Goal: Entertainment & Leisure: Browse casually

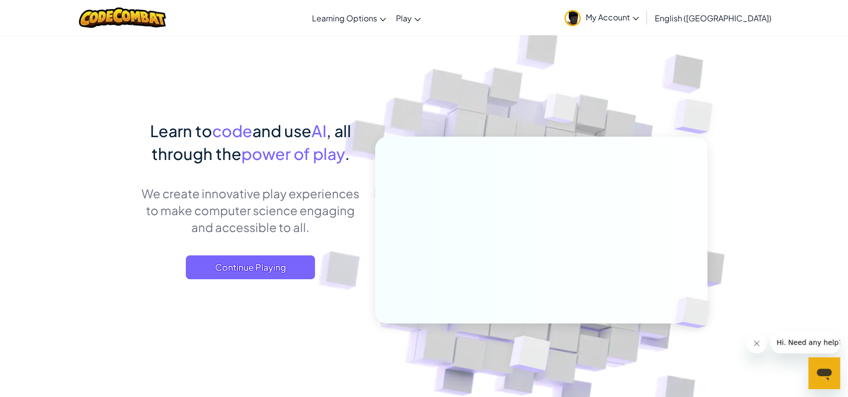
click at [257, 247] on div "Learn to code and use AI , all through the power of play . We create innovative…" at bounding box center [250, 209] width 219 height 180
click at [252, 258] on span "Continue Playing" at bounding box center [250, 267] width 129 height 24
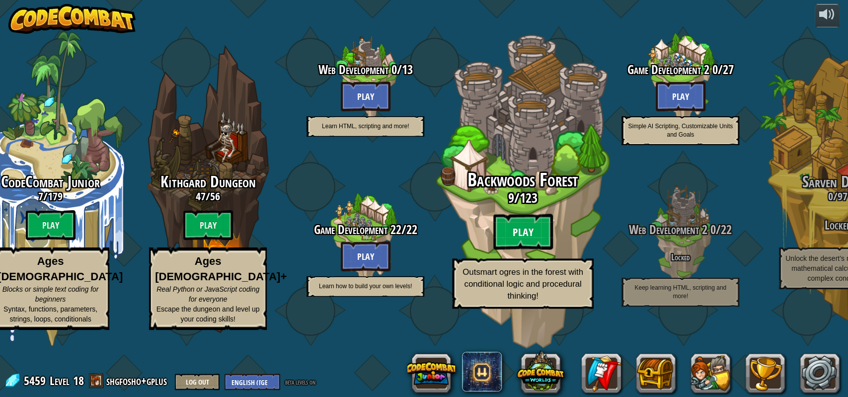
drag, startPoint x: 516, startPoint y: 247, endPoint x: 551, endPoint y: 240, distance: 35.4
click at [551, 240] on btn "Play" at bounding box center [523, 232] width 60 height 36
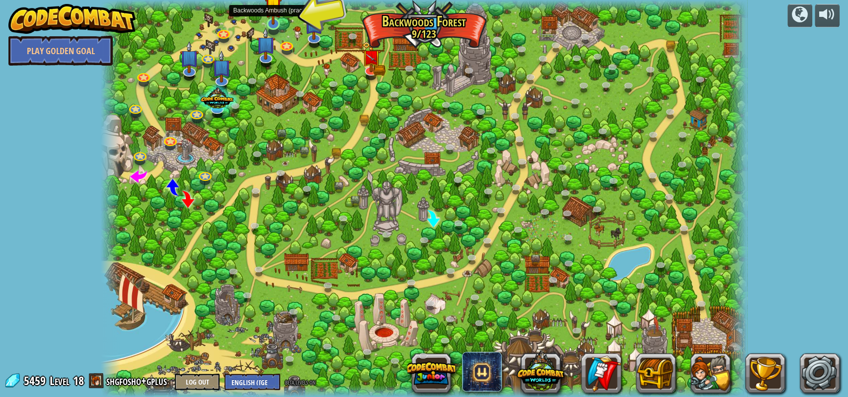
click at [272, 8] on img at bounding box center [273, 5] width 17 height 39
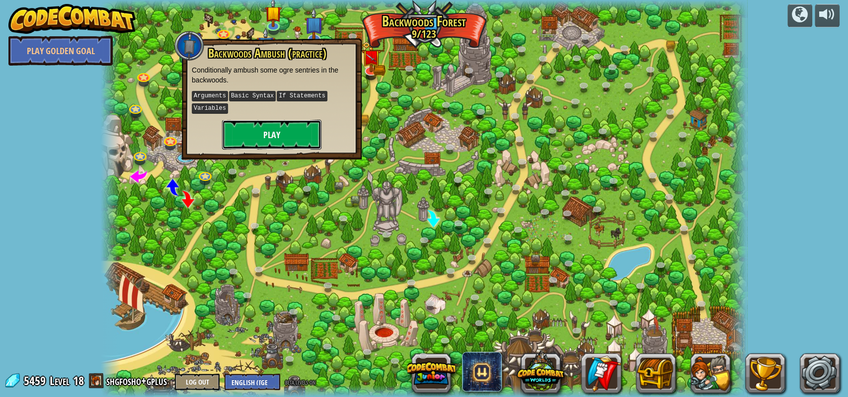
click at [273, 132] on button "Play" at bounding box center [271, 135] width 99 height 30
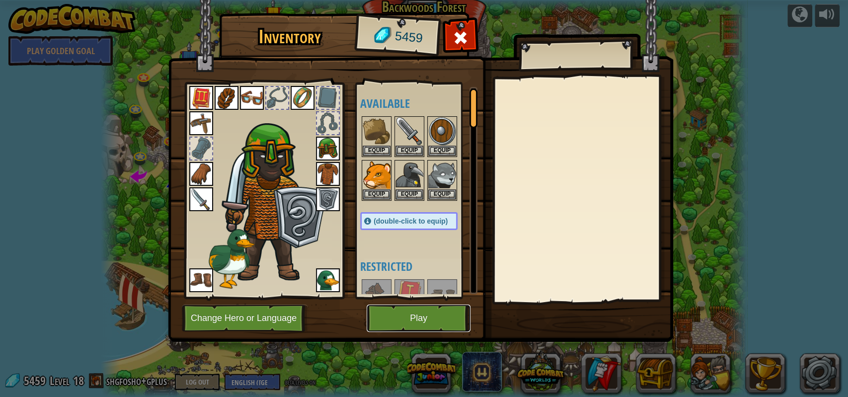
click at [435, 324] on button "Play" at bounding box center [418, 317] width 104 height 27
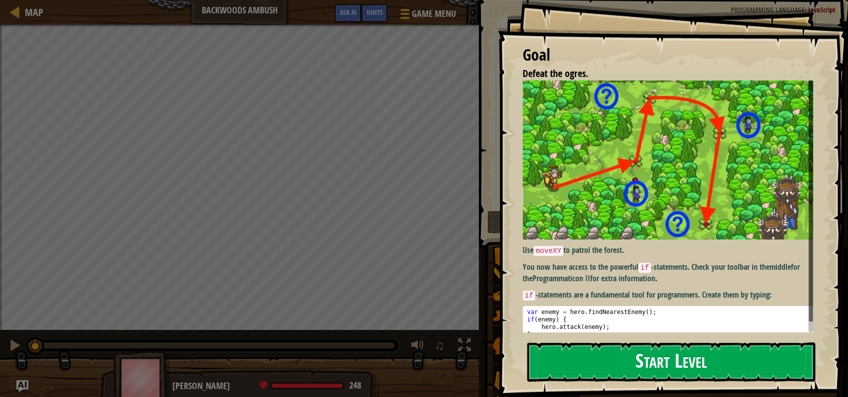
click at [605, 359] on button "Start Level" at bounding box center [671, 361] width 288 height 39
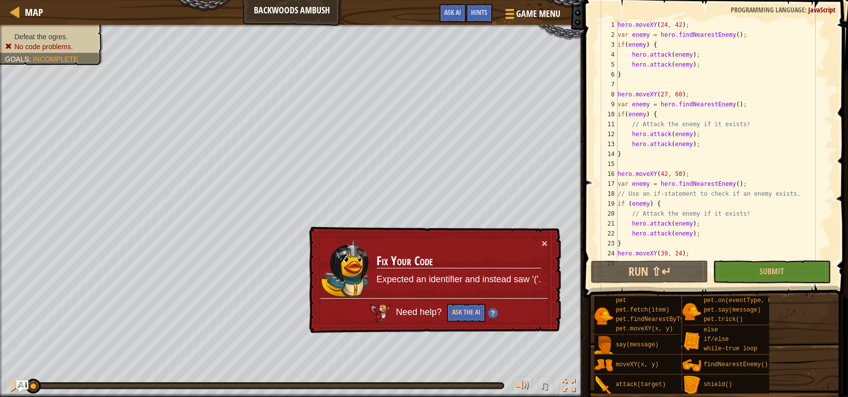
click at [668, 47] on div "hero . moveXY ( 24 , 42 ) ; var enemy = hero . findNearestEnemy ( ) ; if ( enem…" at bounding box center [723, 149] width 217 height 258
click at [647, 71] on div "hero . moveXY ( 24 , 42 ) ; var enemy = hero . findNearestEnemy ( ) ; if ( enem…" at bounding box center [723, 149] width 217 height 258
click at [665, 120] on div "hero . moveXY ( 24 , 42 ) ; var enemy = hero . findNearestEnemy ( ) ; if ( enem…" at bounding box center [723, 149] width 217 height 258
click at [662, 150] on div "hero . moveXY ( 24 , 42 ) ; var enemy = hero . findNearestEnemy ( ) ; if ( enem…" at bounding box center [723, 149] width 217 height 258
click at [626, 185] on div "hero . moveXY ( 24 , 42 ) ; var enemy = hero . findNearestEnemy ( ) ; if ( enem…" at bounding box center [723, 149] width 217 height 258
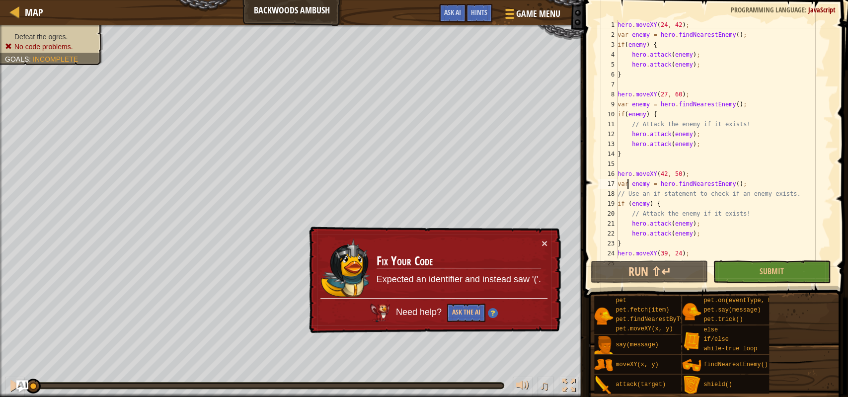
click at [624, 185] on div "hero . moveXY ( 24 , 42 ) ; var enemy = hero . findNearestEnemy ( ) ; if ( enem…" at bounding box center [723, 149] width 217 height 258
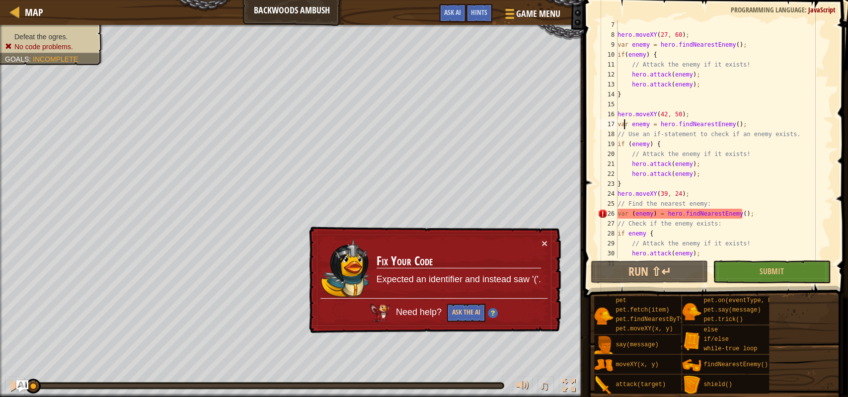
scroll to position [60, 0]
click at [629, 145] on div "hero . moveXY ( 27 , 60 ) ; var enemy = hero . findNearestEnemy ( ) ; if ( enem…" at bounding box center [723, 149] width 217 height 258
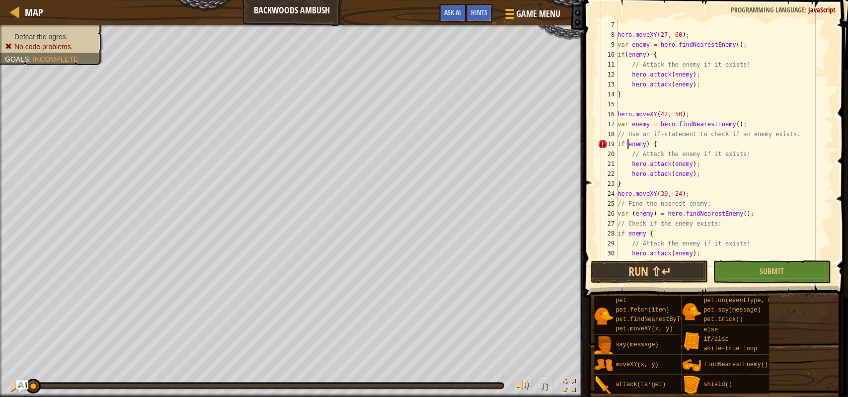
scroll to position [4, 0]
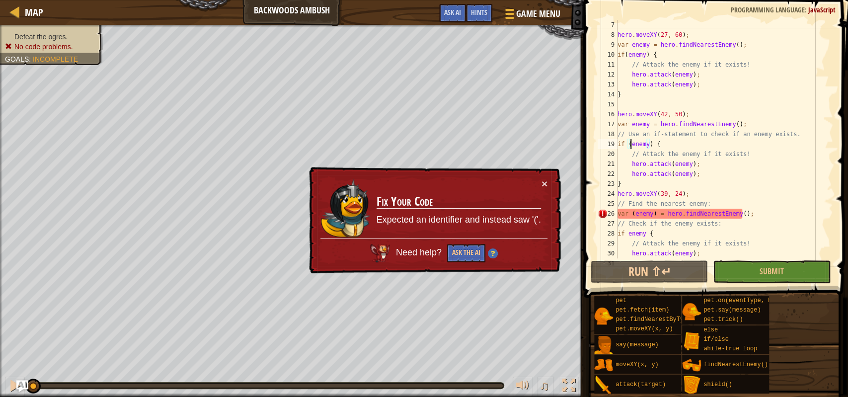
click at [635, 215] on div "hero . moveXY ( 27 , 60 ) ; var enemy = hero . findNearestEnemy ( ) ; if ( enem…" at bounding box center [723, 149] width 217 height 258
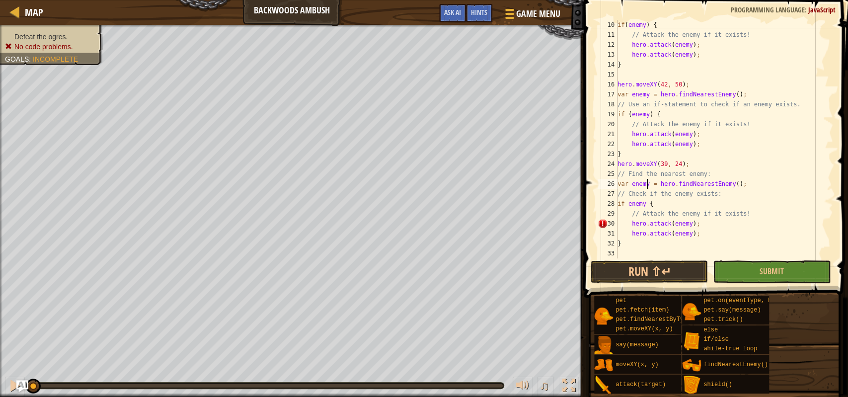
scroll to position [89, 0]
click at [663, 202] on div "if ( enemy ) { // Attack the enemy if it exists! hero . attack ( enemy ) ; hero…" at bounding box center [723, 149] width 217 height 258
click at [649, 243] on div "if ( enemy ) { // Attack the enemy if it exists! hero . attack ( enemy ) ; hero…" at bounding box center [723, 149] width 217 height 258
type textarea "}"
click at [740, 272] on button "Submit" at bounding box center [771, 271] width 117 height 23
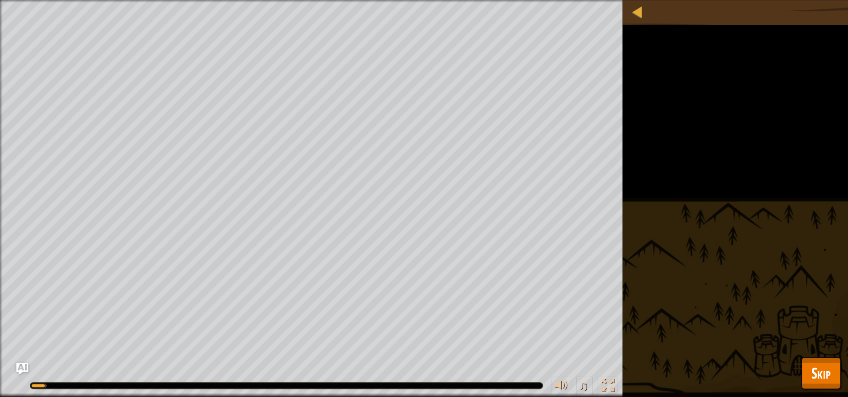
drag, startPoint x: 792, startPoint y: 373, endPoint x: 805, endPoint y: 374, distance: 12.9
click at [795, 374] on div "Defeat the ogres. No code problems. Goals : Running... ♫ [PERSON_NAME] 248 x: 5…" at bounding box center [424, 198] width 848 height 397
drag, startPoint x: 816, startPoint y: 374, endPoint x: 798, endPoint y: 332, distance: 45.8
click at [817, 374] on span "Skip" at bounding box center [820, 372] width 19 height 20
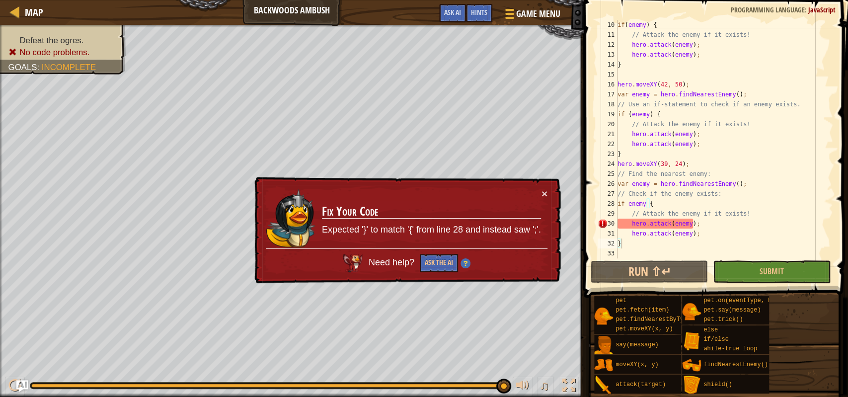
click at [623, 240] on div "if ( enemy ) { // Attack the enemy if it exists! hero . attack ( enemy ) ; hero…" at bounding box center [723, 149] width 217 height 258
click at [620, 241] on div "if ( enemy ) { // Attack the enemy if it exists! hero . attack ( enemy ) ; hero…" at bounding box center [723, 149] width 217 height 258
click at [645, 155] on div "if ( enemy ) { // Attack the enemy if it exists! hero . attack ( enemy ) ; hero…" at bounding box center [723, 149] width 217 height 258
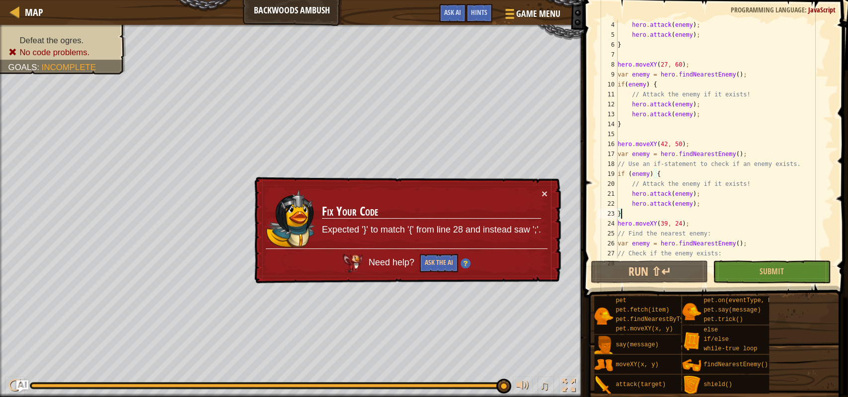
scroll to position [0, 0]
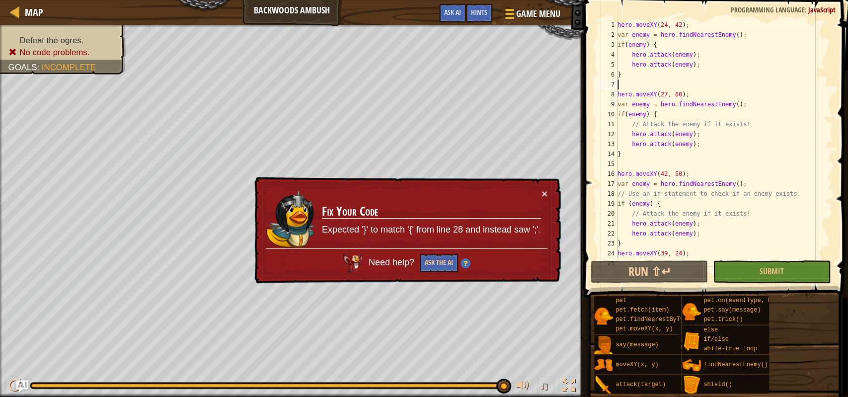
click at [644, 81] on div "hero . moveXY ( 24 , 42 ) ; var enemy = hero . findNearestEnemy ( ) ; if ( enem…" at bounding box center [723, 149] width 217 height 258
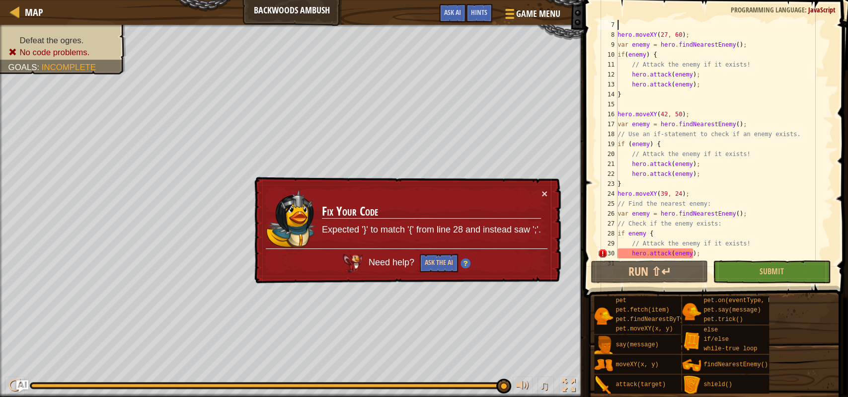
scroll to position [89, 0]
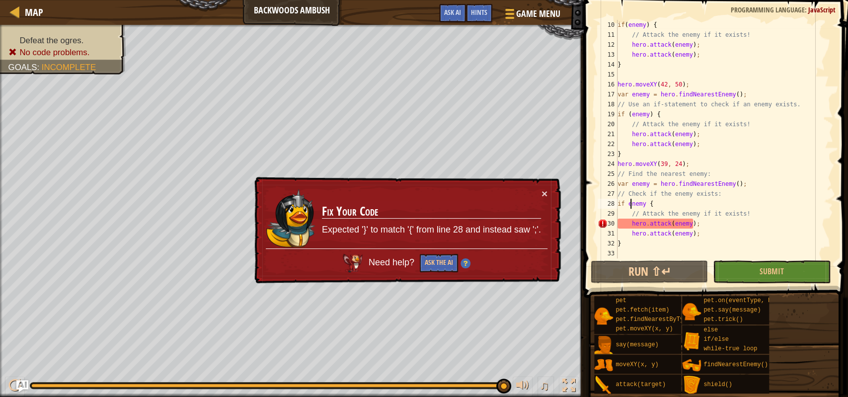
click at [630, 205] on div "if ( enemy ) { // Attack the enemy if it exists! hero . attack ( enemy ) ; hero…" at bounding box center [723, 149] width 217 height 258
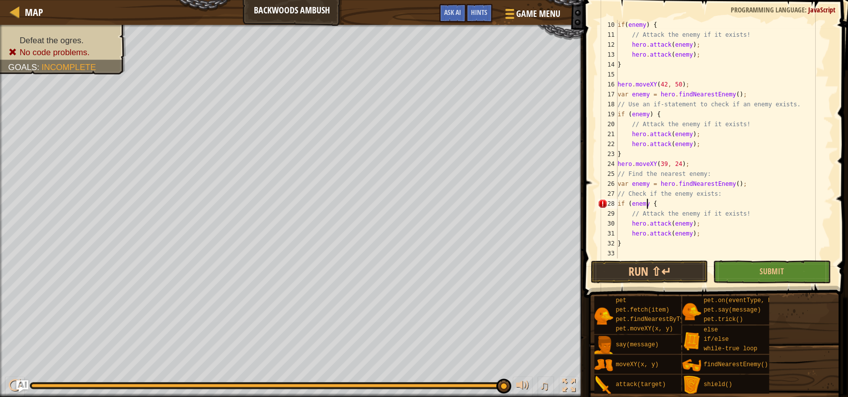
scroll to position [4, 2]
type textarea "if (enemy) {"
click at [783, 280] on button "Submit" at bounding box center [771, 271] width 117 height 23
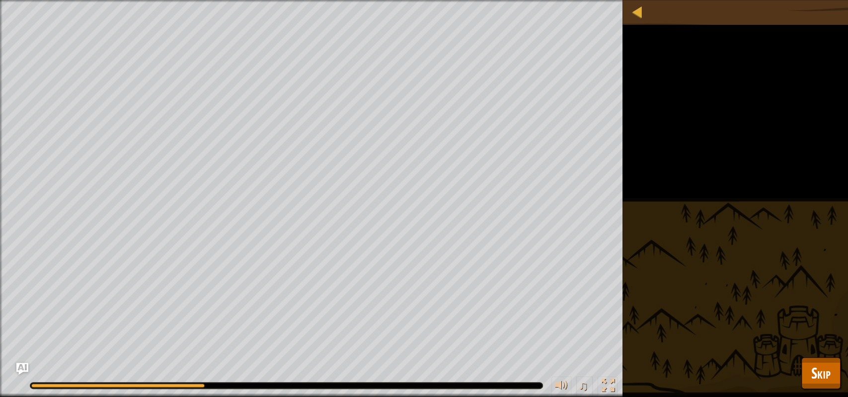
scroll to position [89, 0]
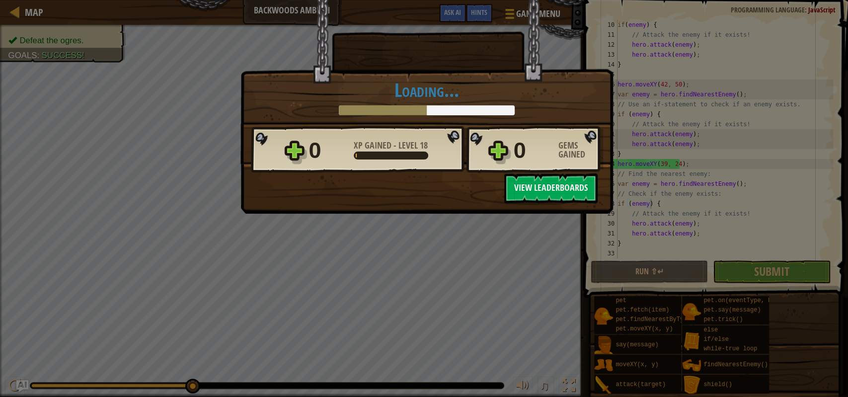
click at [751, 245] on div "× The Ambushers have become the Ambushees! How fun was this level? Tell us more…" at bounding box center [424, 198] width 848 height 397
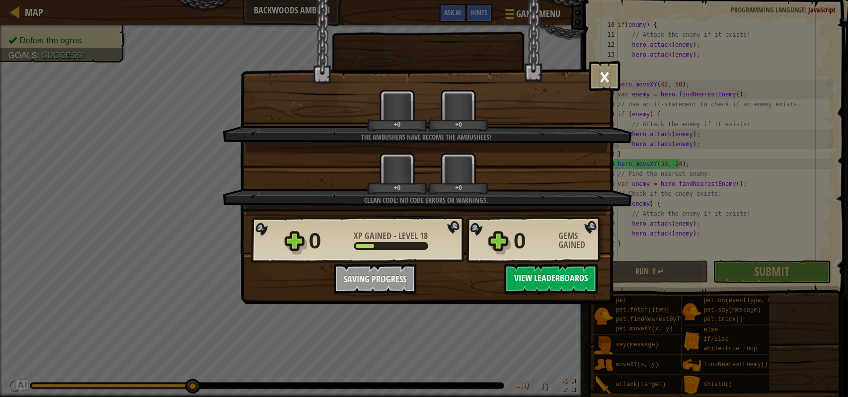
click at [504, 286] on button "View Leaderboards" at bounding box center [550, 279] width 93 height 30
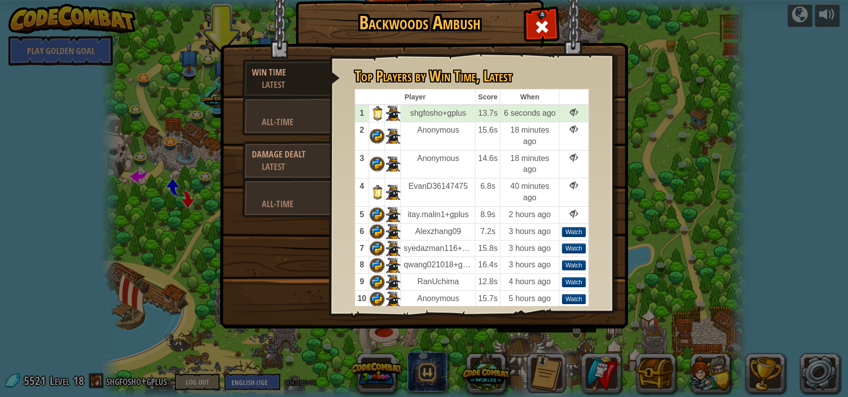
click at [643, 120] on div "Backwoods Ambush Win Time Latest All-Time Damage Dealt Latest All-Time Top Play…" at bounding box center [424, 198] width 848 height 397
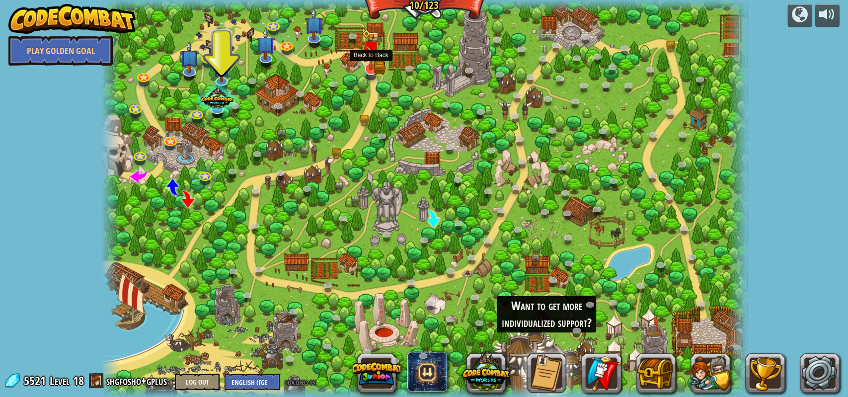
click at [371, 55] on img at bounding box center [370, 51] width 11 height 11
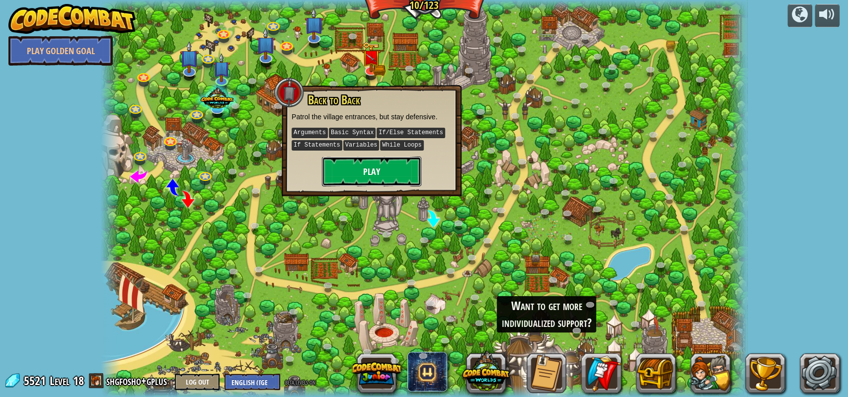
click at [370, 171] on button "Play" at bounding box center [371, 171] width 99 height 30
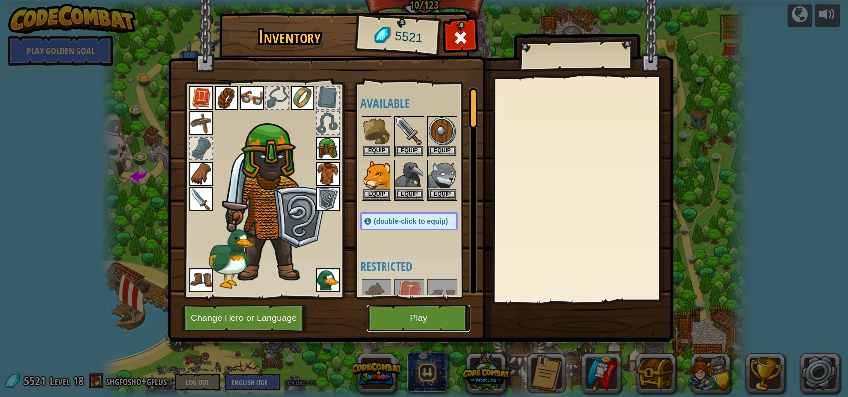
click at [402, 316] on button "Play" at bounding box center [418, 317] width 104 height 27
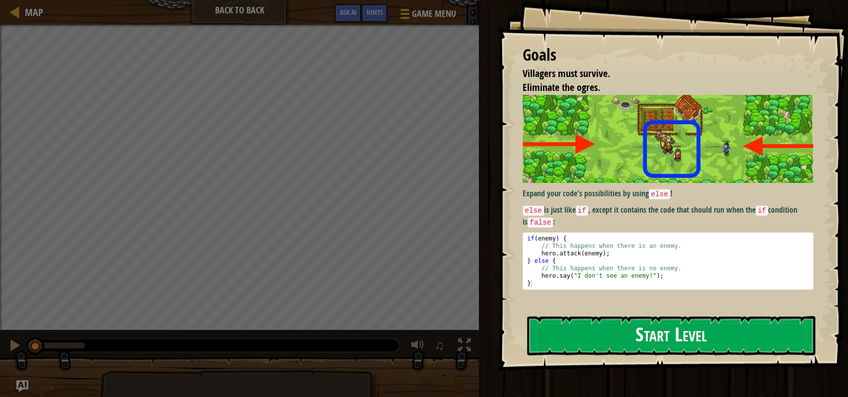
click at [631, 336] on button "Start Level" at bounding box center [671, 335] width 288 height 39
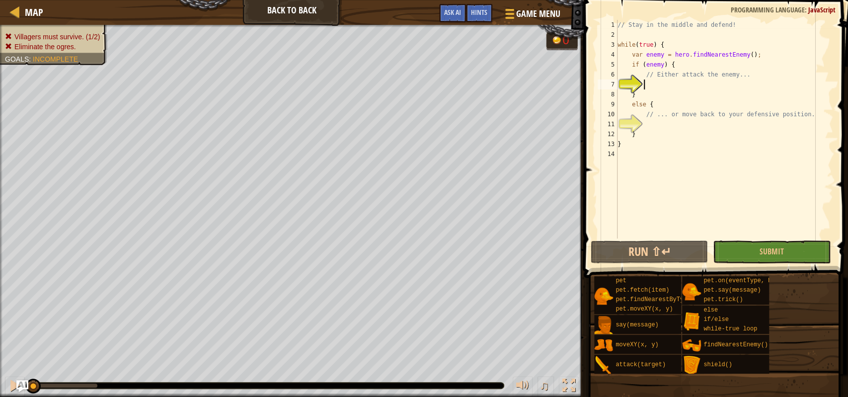
click at [672, 48] on div "// Stay in the middle and defend! while ( true ) { var enemy = hero . findNeare…" at bounding box center [723, 139] width 217 height 238
click at [680, 62] on div "// Stay in the middle and defend! while ( true ) { var enemy = hero . findNeare…" at bounding box center [723, 139] width 217 height 238
type textarea "if (enemy) {"
click at [658, 82] on div "// Stay in the middle and defend! while ( true ) { var enemy = hero . findNeare…" at bounding box center [723, 139] width 217 height 238
click at [674, 83] on div "// Stay in the middle and defend! while ( true ) { var enemy = hero . findNeare…" at bounding box center [723, 139] width 217 height 238
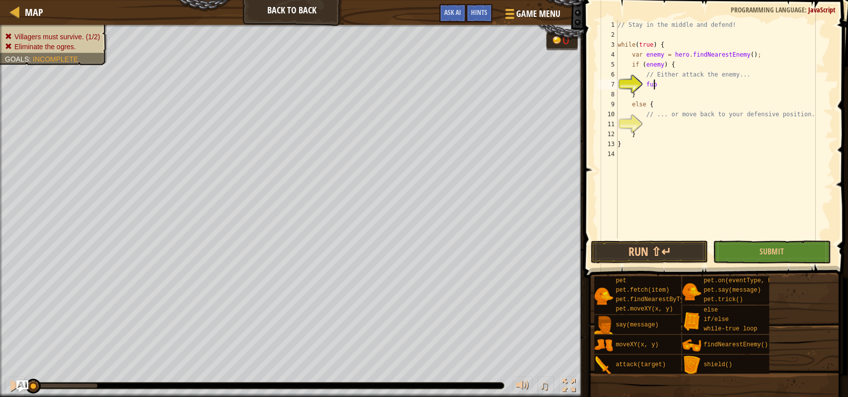
type textarea "f"
type textarea "hero.attack(enemy)"
type textarea "hero.attack(enemy);"
click at [653, 130] on div "// Stay in the middle and defend! while ( true ) { var enemy = hero . findNeare…" at bounding box center [723, 139] width 217 height 238
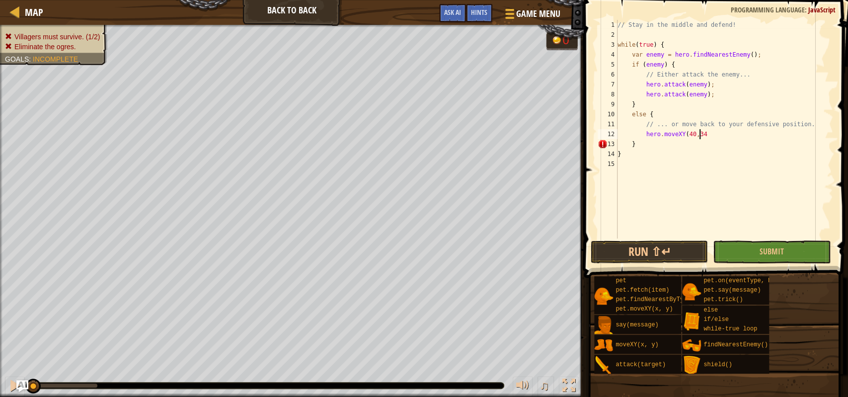
scroll to position [4, 6]
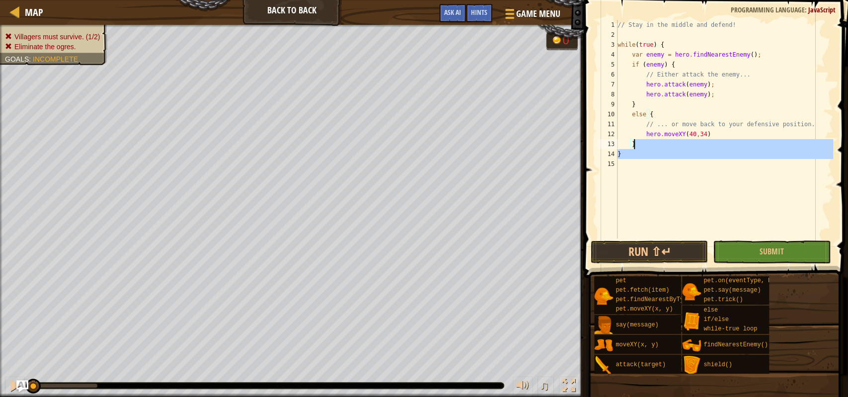
drag, startPoint x: 676, startPoint y: 160, endPoint x: 654, endPoint y: 147, distance: 25.6
click at [654, 147] on div "// Stay in the middle and defend! while ( true ) { var enemy = hero . findNeare…" at bounding box center [723, 139] width 217 height 238
click at [654, 147] on div "// Stay in the middle and defend! while ( true ) { var enemy = hero . findNeare…" at bounding box center [723, 129] width 217 height 218
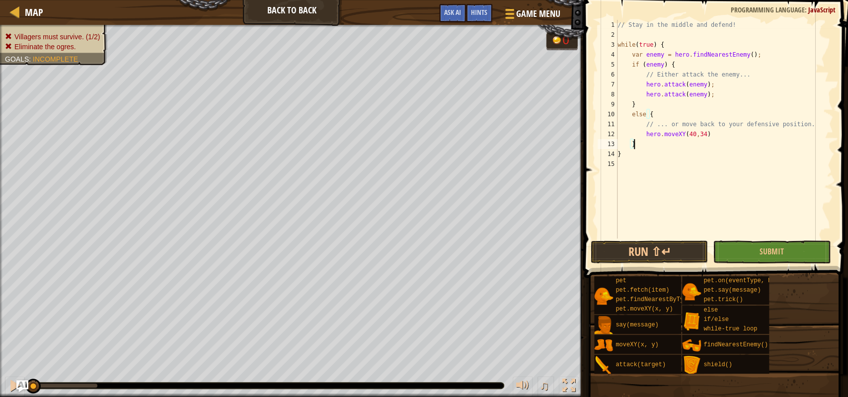
type textarea "}"
click at [722, 133] on div "// Stay in the middle and defend! while ( true ) { var enemy = hero . findNeare…" at bounding box center [723, 139] width 217 height 238
type textarea "hero.moveXY(40,34);"
click at [742, 244] on button "Submit" at bounding box center [771, 251] width 117 height 23
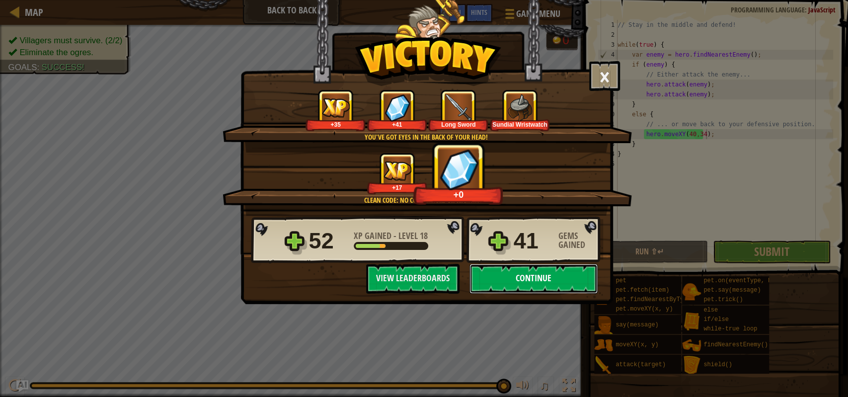
click at [521, 280] on button "Continue" at bounding box center [533, 279] width 128 height 30
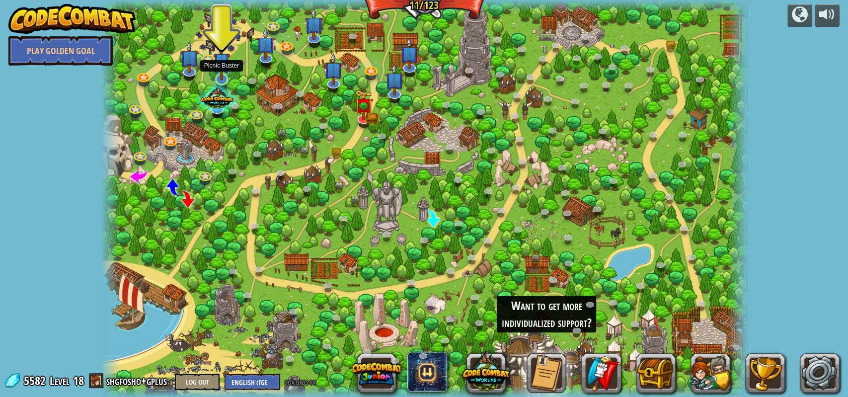
click at [223, 70] on img at bounding box center [221, 61] width 17 height 39
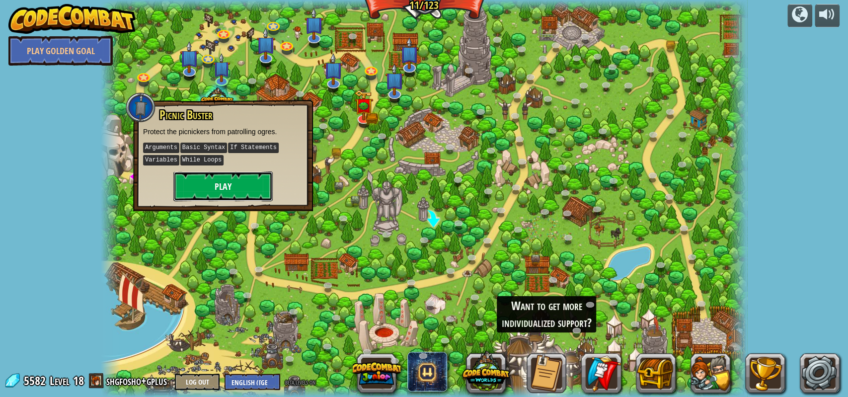
click at [225, 188] on button "Play" at bounding box center [222, 186] width 99 height 30
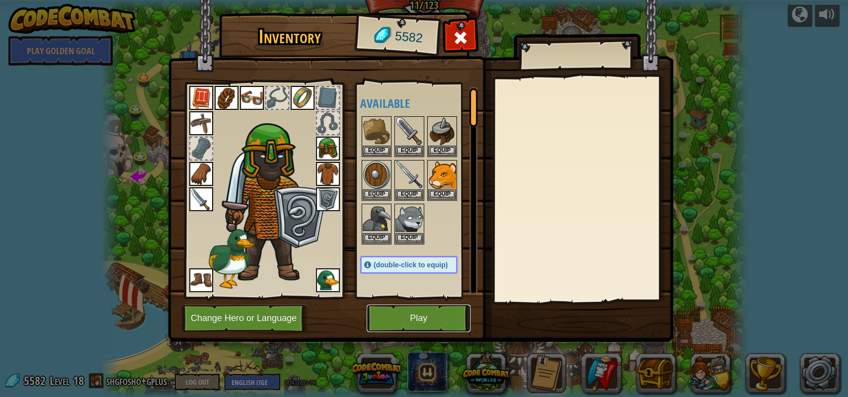
click at [409, 307] on button "Play" at bounding box center [418, 317] width 104 height 27
